Goal: Task Accomplishment & Management: Use online tool/utility

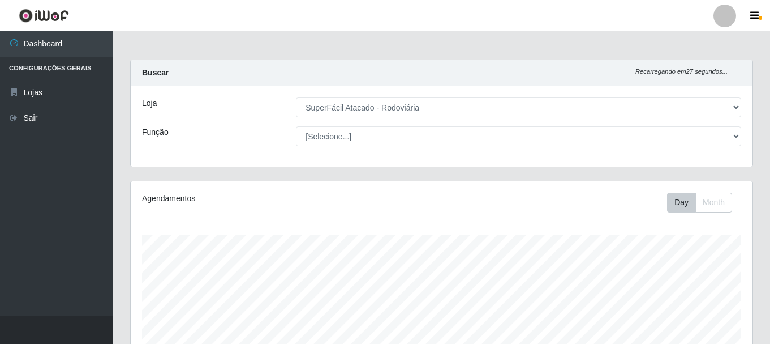
select select "400"
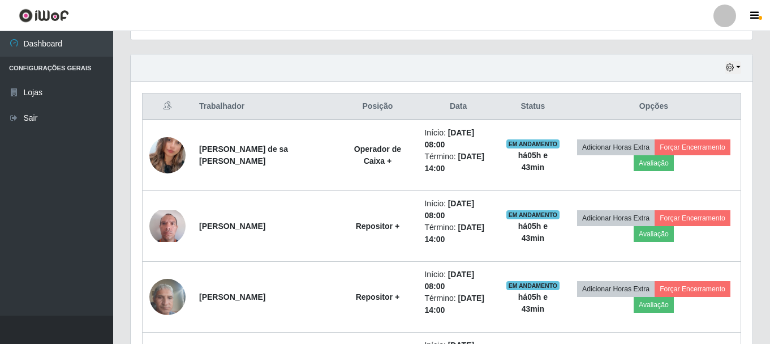
scroll to position [235, 622]
click at [739, 66] on button "button" at bounding box center [734, 67] width 16 height 13
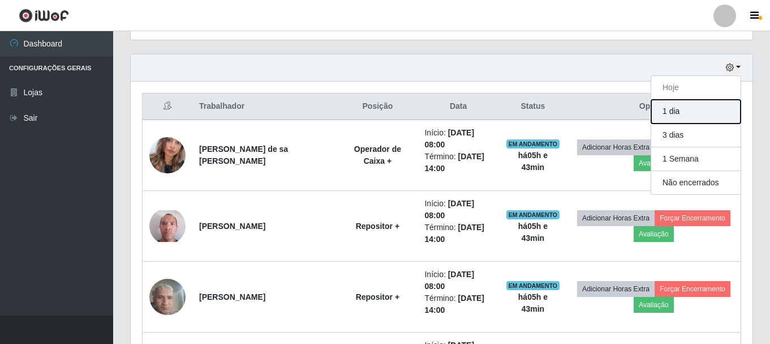
click at [697, 109] on button "1 dia" at bounding box center [696, 112] width 89 height 24
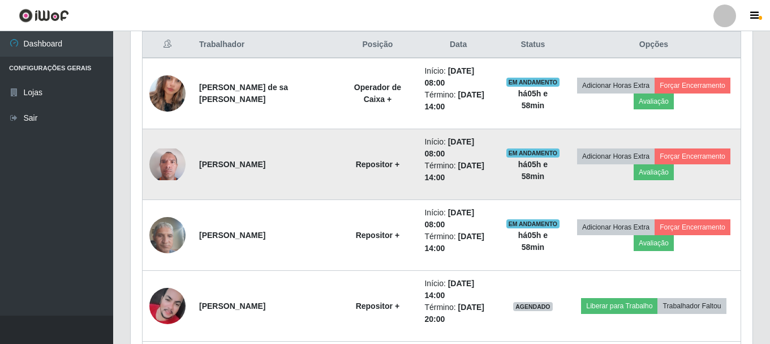
scroll to position [419, 0]
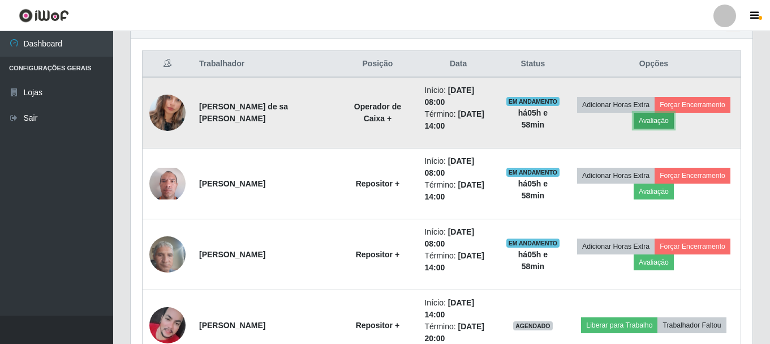
click at [646, 119] on button "Avaliação" at bounding box center [654, 121] width 40 height 16
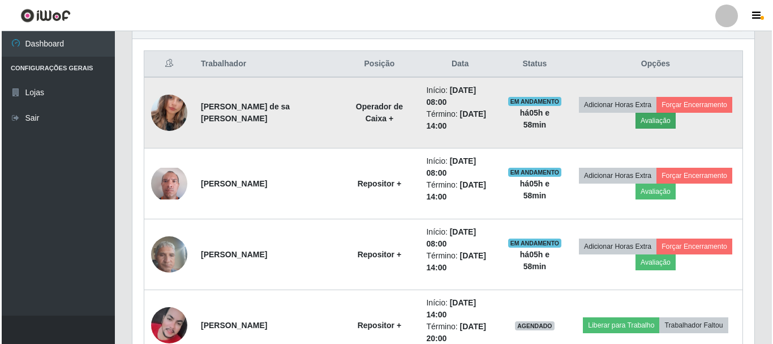
scroll to position [235, 616]
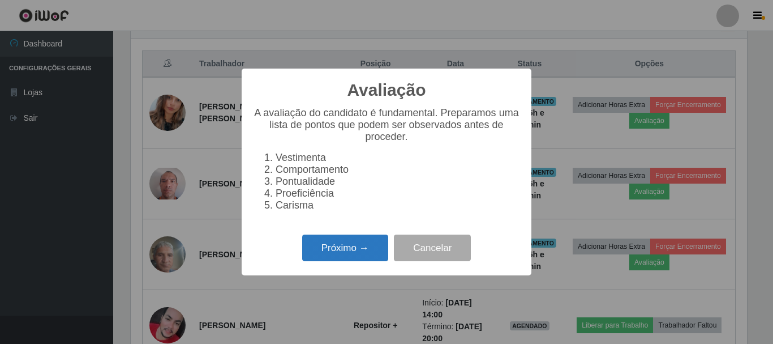
click at [365, 244] on button "Próximo →" at bounding box center [345, 247] width 86 height 27
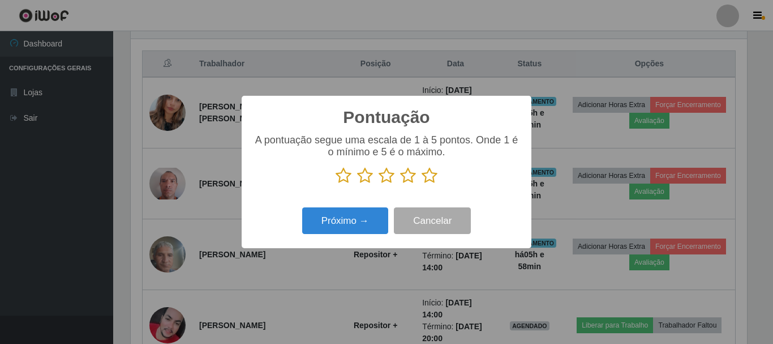
click at [428, 176] on icon at bounding box center [430, 175] width 16 height 17
click at [422, 184] on input "radio" at bounding box center [422, 184] width 0 height 0
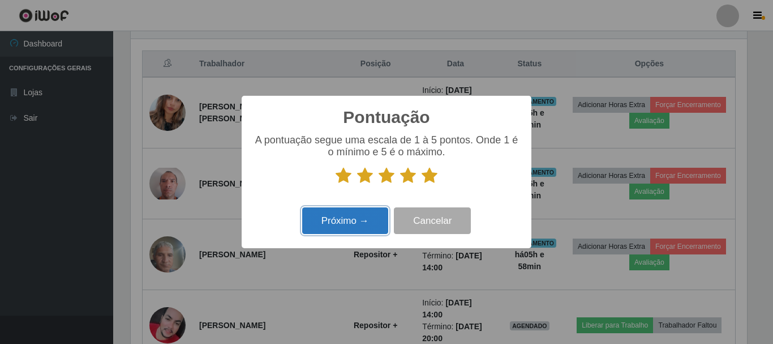
click at [350, 222] on button "Próximo →" at bounding box center [345, 220] width 86 height 27
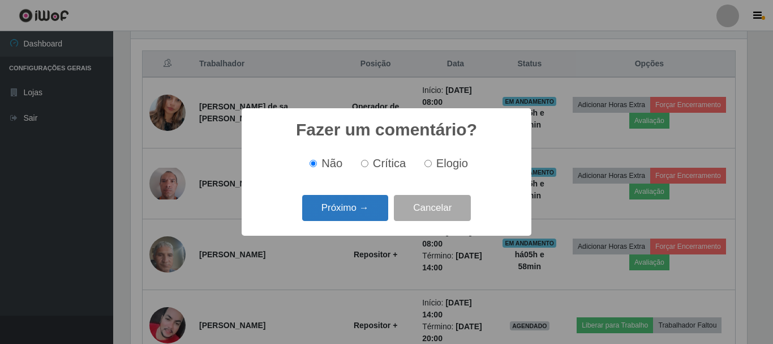
click at [367, 204] on button "Próximo →" at bounding box center [345, 208] width 86 height 27
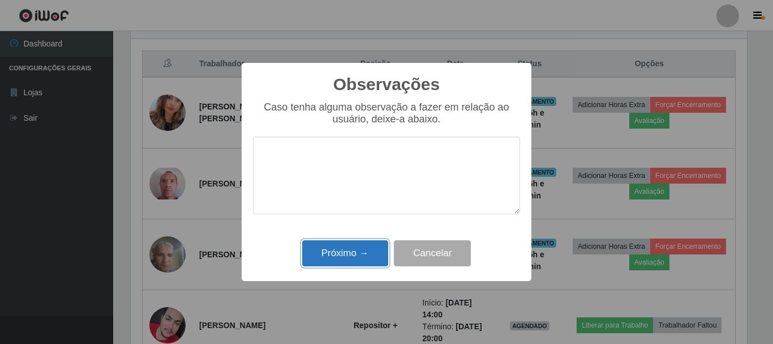
click at [349, 253] on button "Próximo →" at bounding box center [345, 253] width 86 height 27
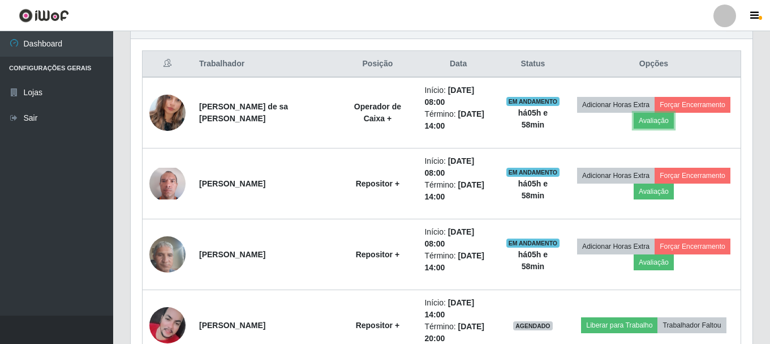
scroll to position [235, 622]
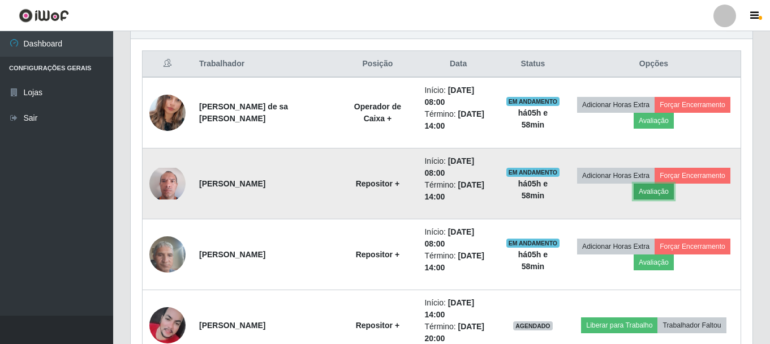
click at [653, 194] on button "Avaliação" at bounding box center [654, 191] width 40 height 16
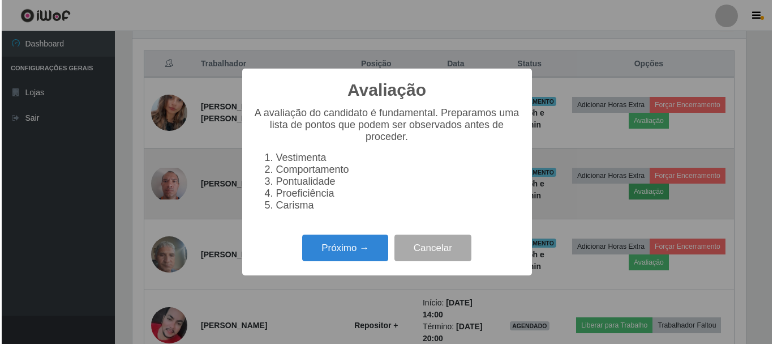
scroll to position [235, 616]
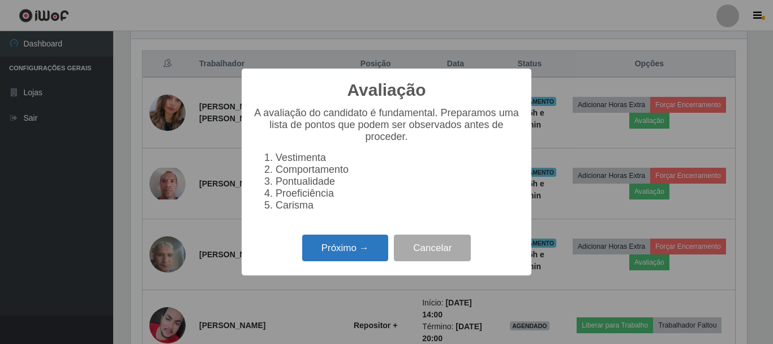
click at [349, 249] on button "Próximo →" at bounding box center [345, 247] width 86 height 27
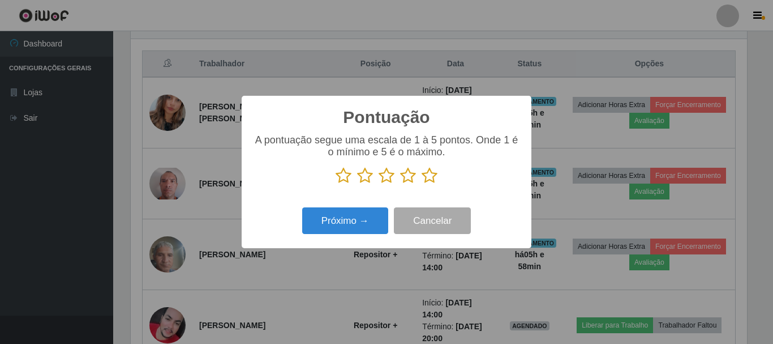
click at [423, 178] on icon at bounding box center [430, 175] width 16 height 17
click at [422, 184] on input "radio" at bounding box center [422, 184] width 0 height 0
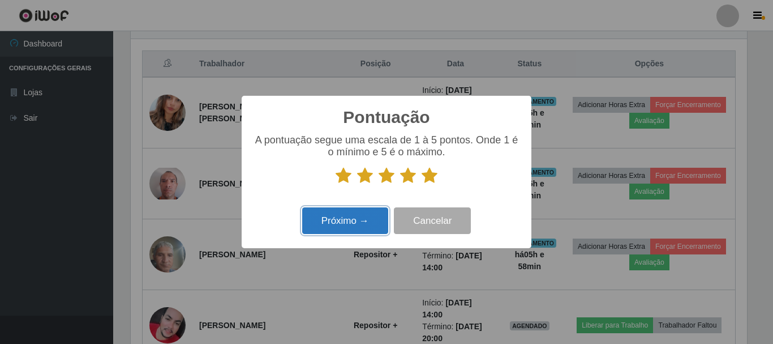
click at [349, 219] on button "Próximo →" at bounding box center [345, 220] width 86 height 27
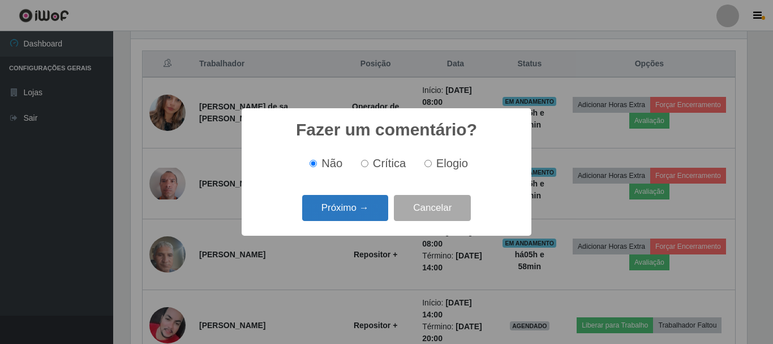
click at [346, 213] on button "Próximo →" at bounding box center [345, 208] width 86 height 27
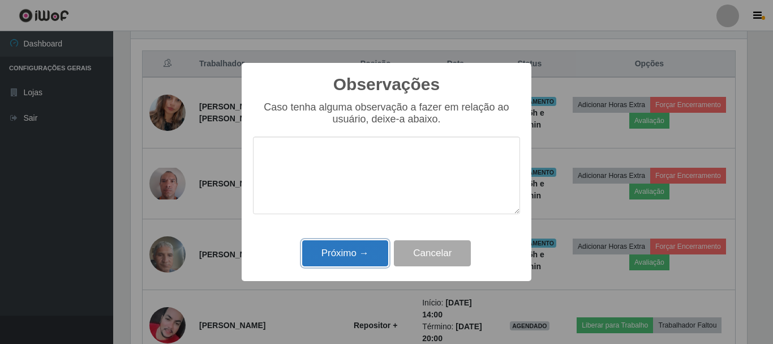
click at [346, 244] on button "Próximo →" at bounding box center [345, 253] width 86 height 27
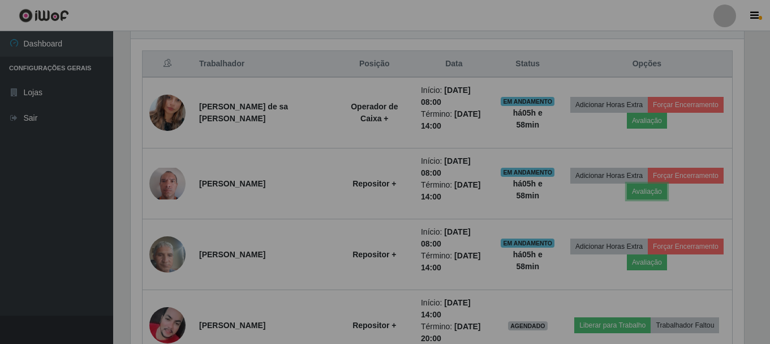
scroll to position [235, 622]
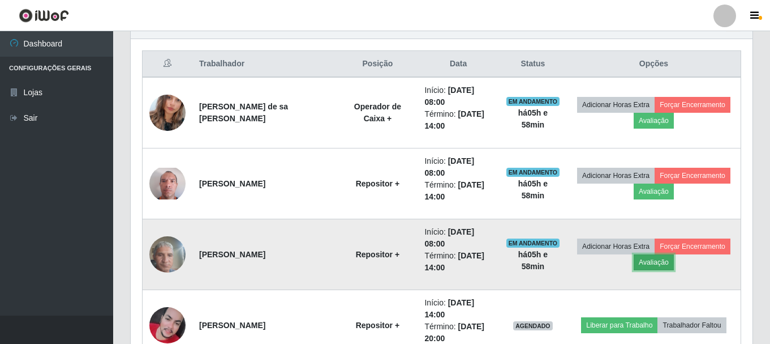
click at [653, 266] on button "Avaliação" at bounding box center [654, 262] width 40 height 16
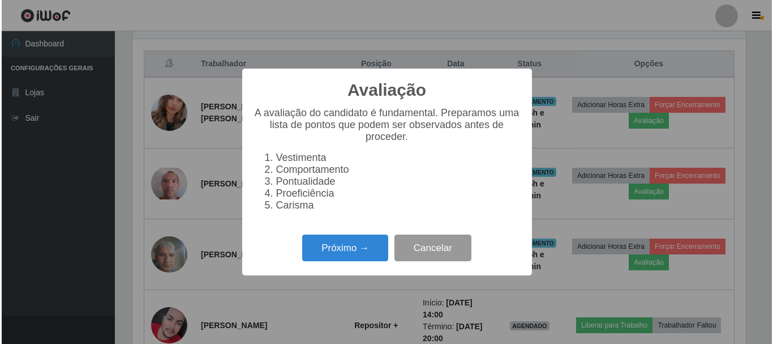
scroll to position [235, 616]
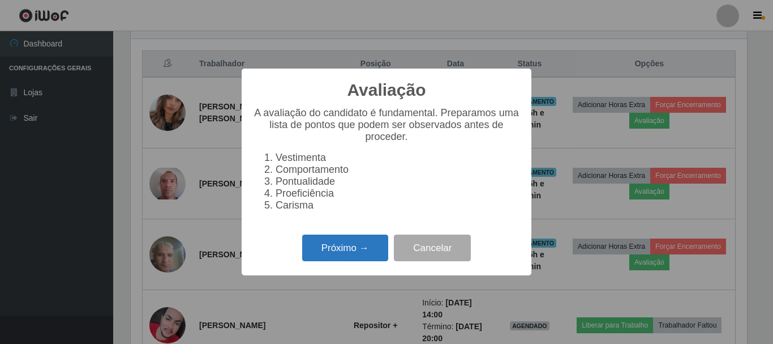
click at [335, 256] on button "Próximo →" at bounding box center [345, 247] width 86 height 27
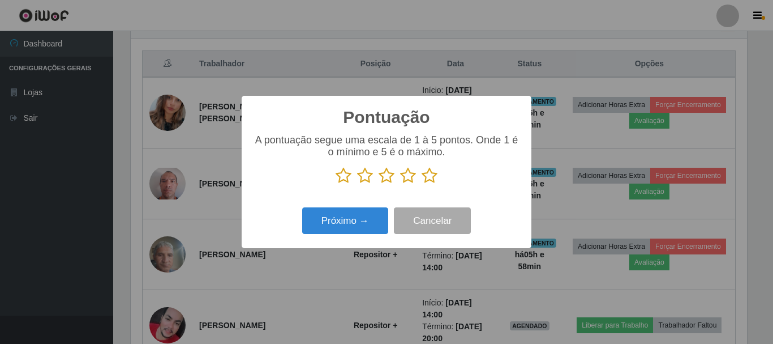
scroll to position [565842, 565460]
click at [430, 176] on icon at bounding box center [430, 175] width 16 height 17
click at [422, 184] on input "radio" at bounding box center [422, 184] width 0 height 0
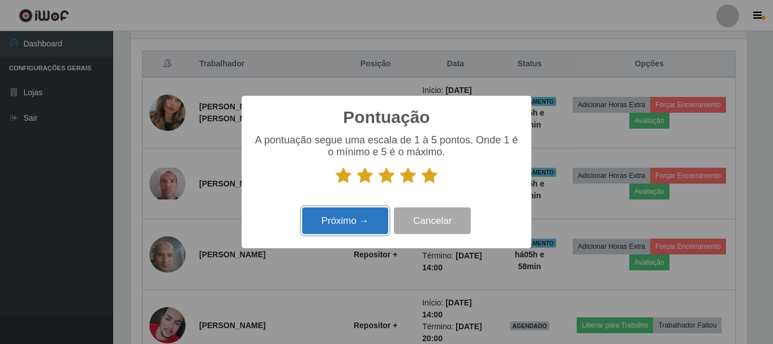
click at [365, 219] on button "Próximo →" at bounding box center [345, 220] width 86 height 27
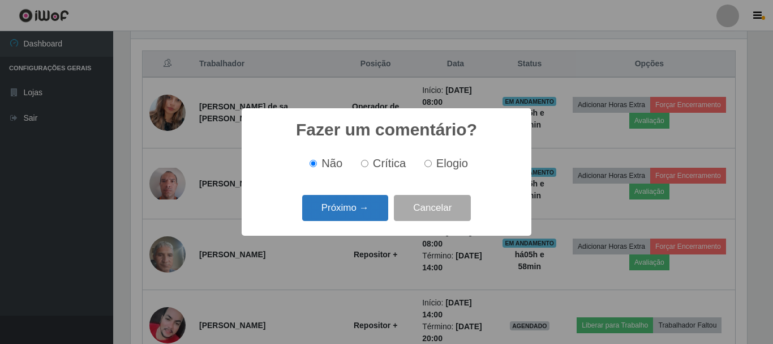
click at [358, 215] on button "Próximo →" at bounding box center [345, 208] width 86 height 27
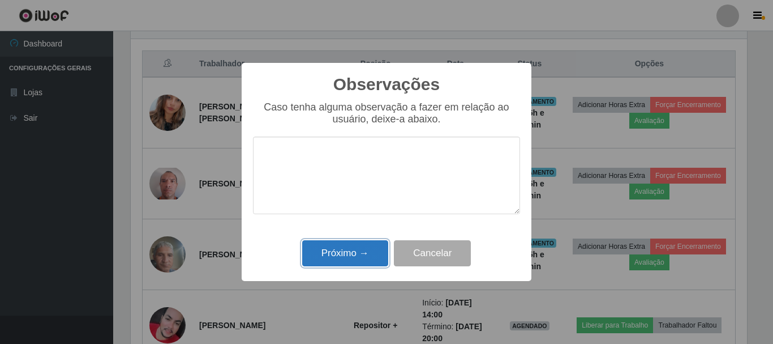
click at [344, 247] on button "Próximo →" at bounding box center [345, 253] width 86 height 27
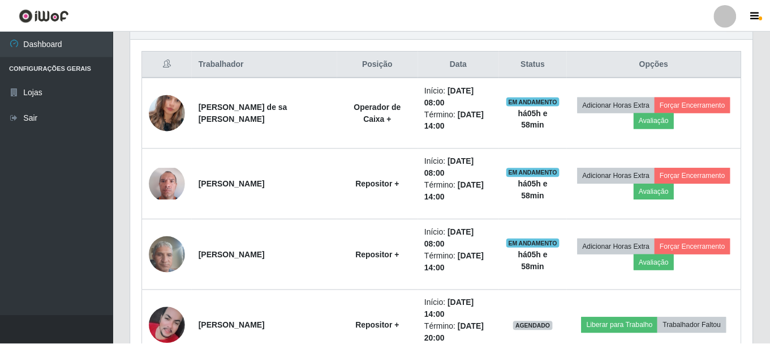
scroll to position [235, 622]
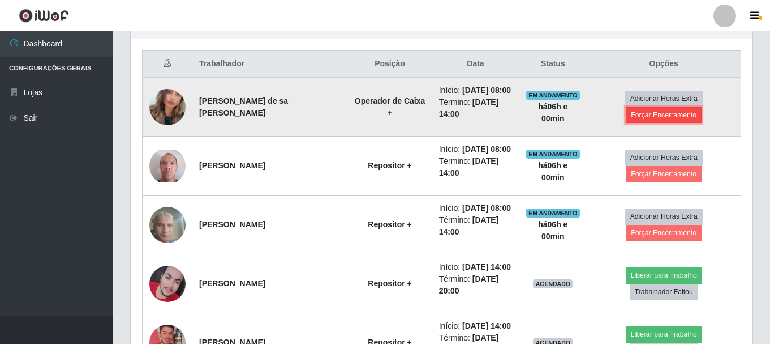
click at [688, 119] on button "Forçar Encerramento" at bounding box center [664, 115] width 76 height 16
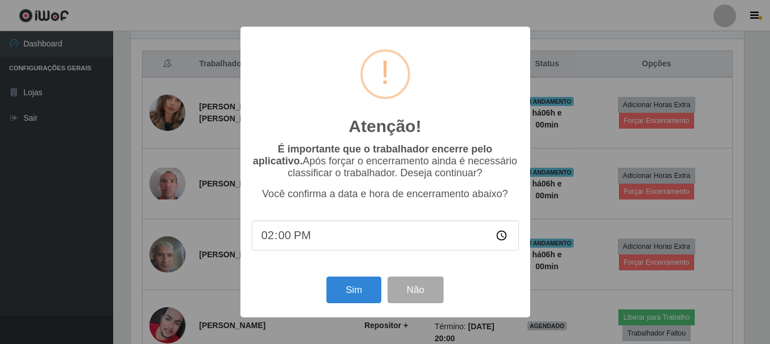
scroll to position [235, 616]
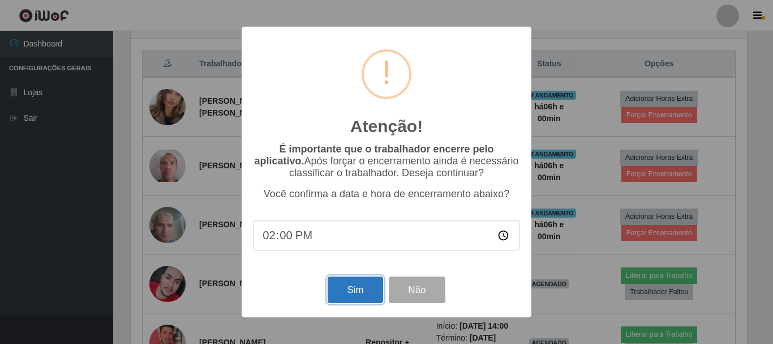
click at [344, 294] on button "Sim" at bounding box center [355, 289] width 55 height 27
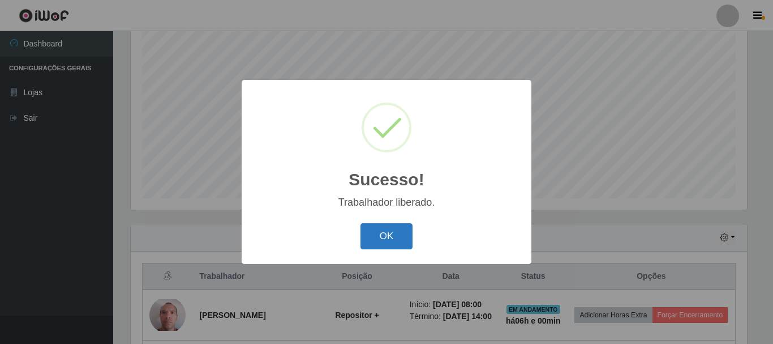
click at [370, 239] on button "OK" at bounding box center [387, 236] width 53 height 27
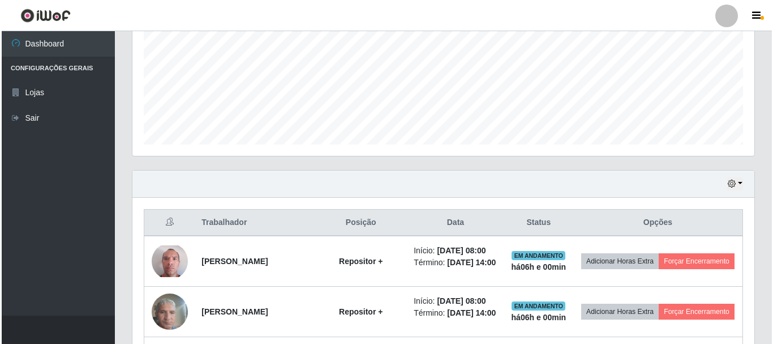
scroll to position [263, 0]
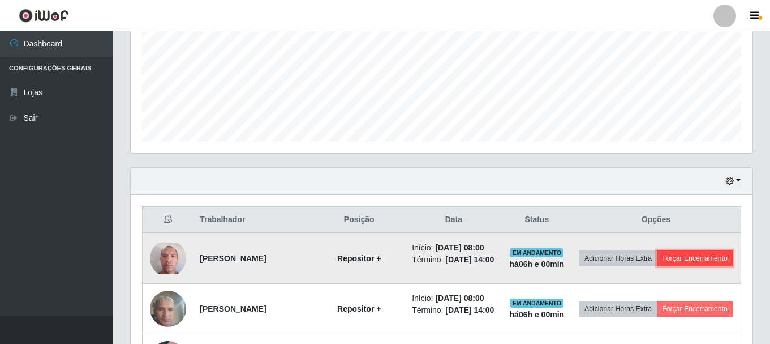
click at [674, 266] on button "Forçar Encerramento" at bounding box center [695, 258] width 76 height 16
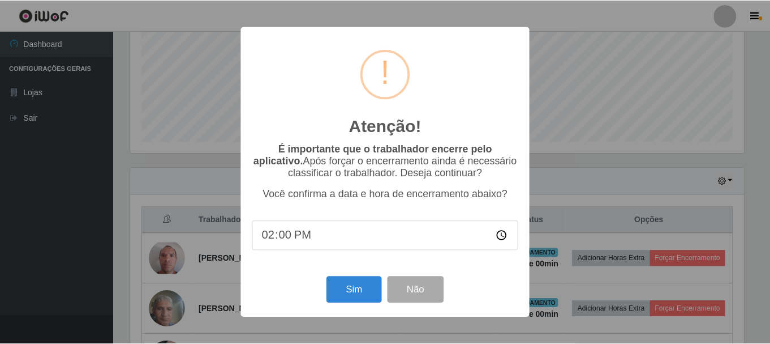
scroll to position [235, 616]
click at [357, 288] on button "Sim" at bounding box center [355, 289] width 55 height 27
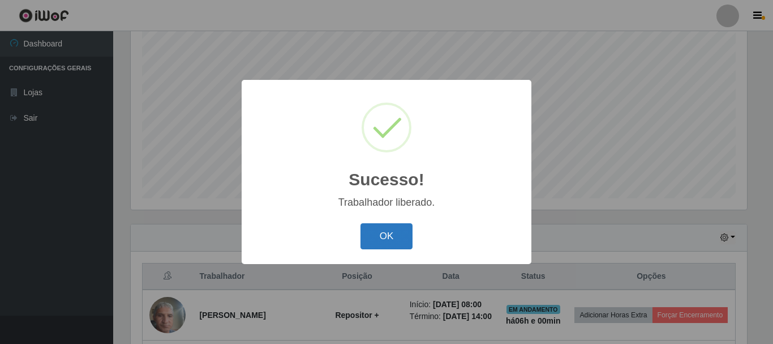
click at [399, 229] on button "OK" at bounding box center [387, 236] width 53 height 27
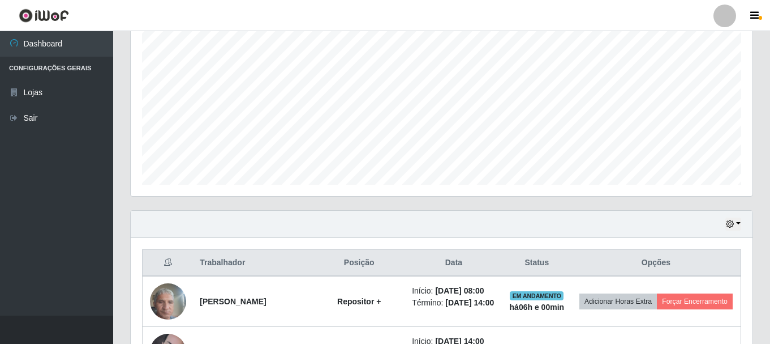
scroll to position [263, 0]
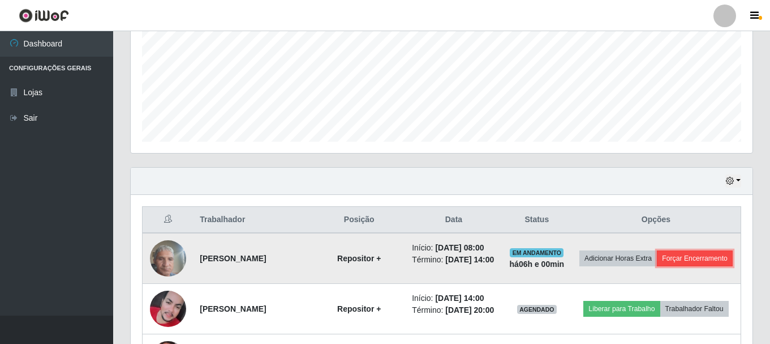
click at [664, 266] on button "Forçar Encerramento" at bounding box center [695, 258] width 76 height 16
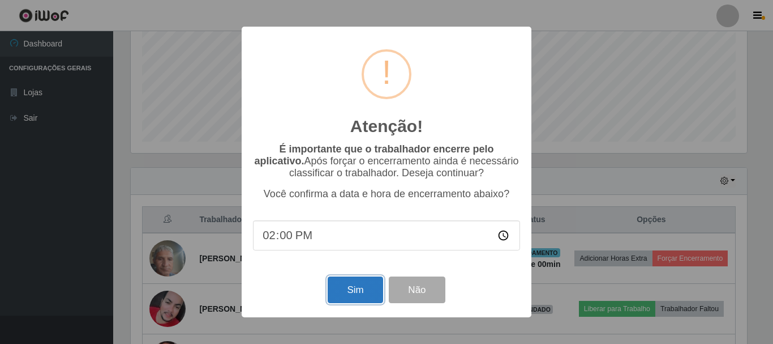
click at [351, 289] on button "Sim" at bounding box center [355, 289] width 55 height 27
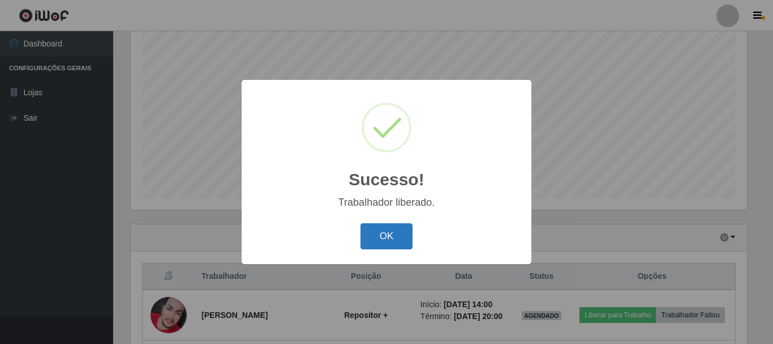
click at [380, 235] on button "OK" at bounding box center [387, 236] width 53 height 27
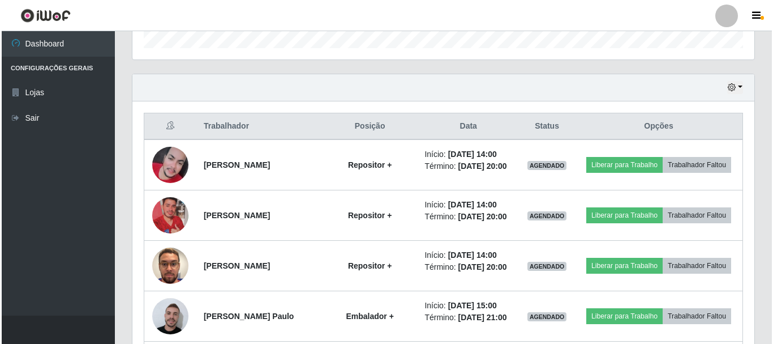
scroll to position [0, 0]
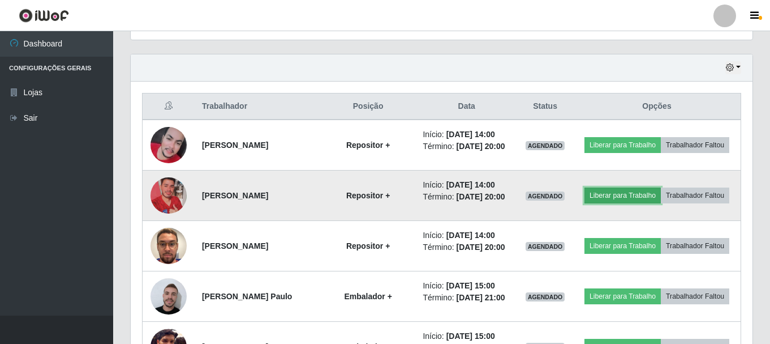
click at [657, 197] on button "Liberar para Trabalho" at bounding box center [623, 195] width 76 height 16
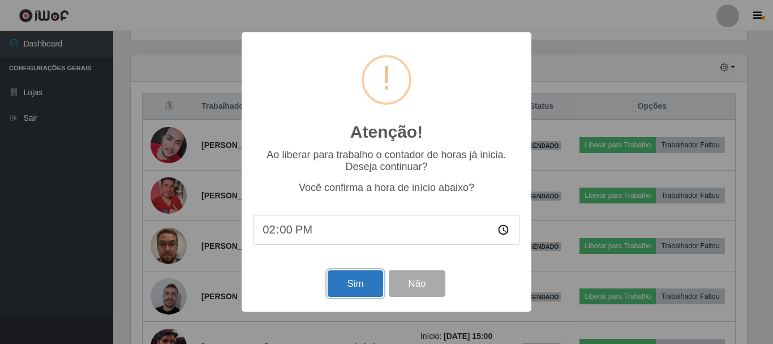
click at [363, 279] on button "Sim" at bounding box center [355, 283] width 55 height 27
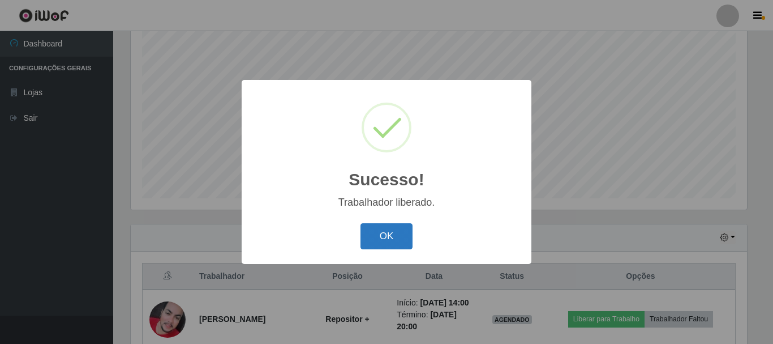
click at [394, 235] on button "OK" at bounding box center [387, 236] width 53 height 27
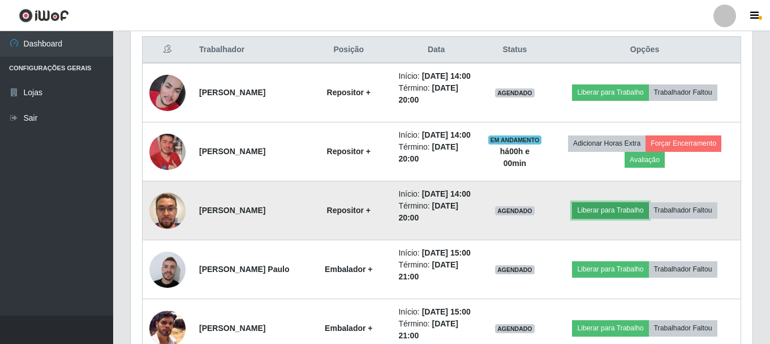
click at [615, 218] on button "Liberar para Trabalho" at bounding box center [610, 210] width 76 height 16
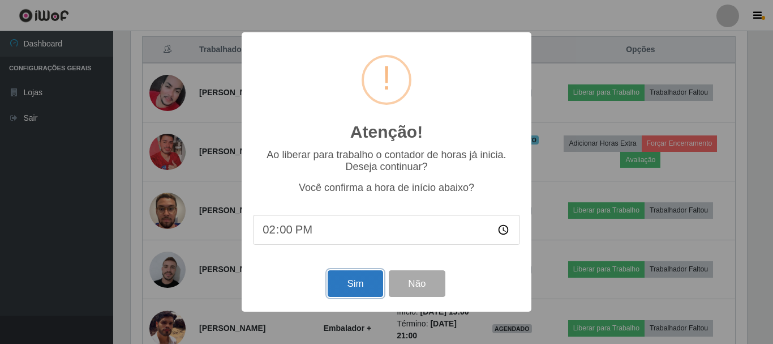
click at [359, 281] on button "Sim" at bounding box center [355, 283] width 55 height 27
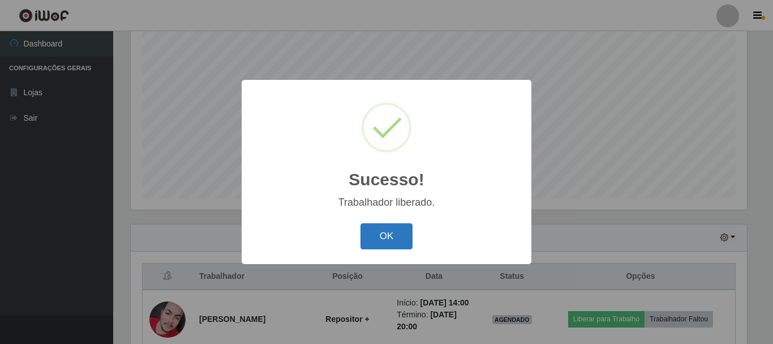
click at [385, 234] on button "OK" at bounding box center [387, 236] width 53 height 27
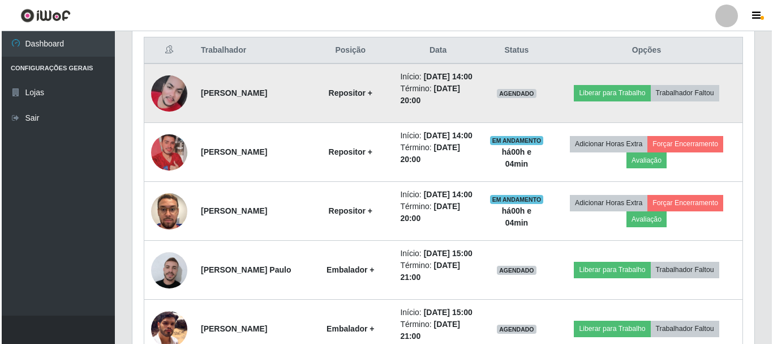
scroll to position [433, 0]
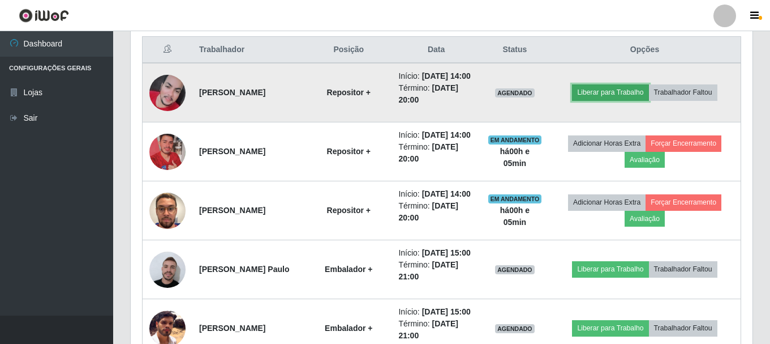
click at [606, 100] on button "Liberar para Trabalho" at bounding box center [610, 92] width 76 height 16
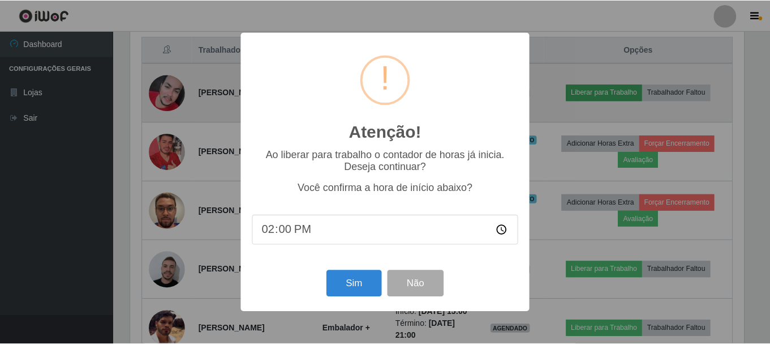
scroll to position [235, 616]
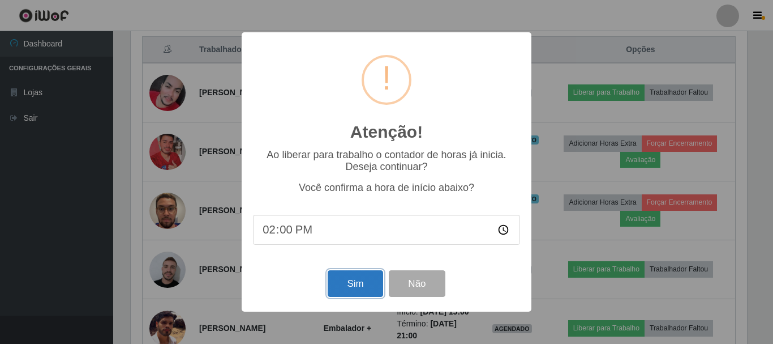
click at [367, 285] on button "Sim" at bounding box center [355, 283] width 55 height 27
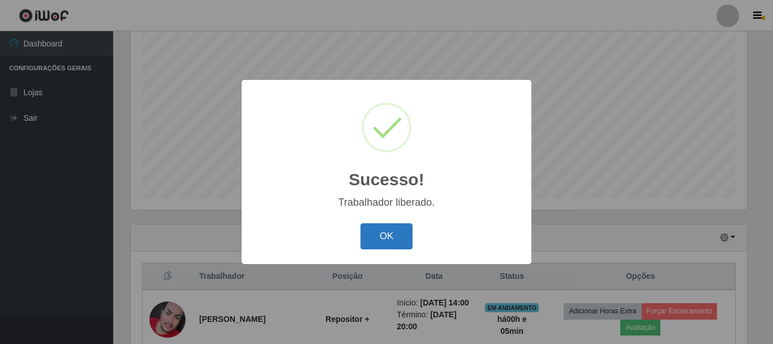
click at [395, 242] on button "OK" at bounding box center [387, 236] width 53 height 27
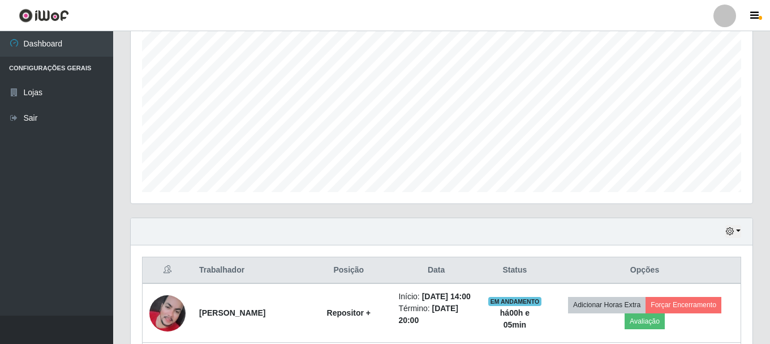
scroll to position [207, 0]
